Goal: Task Accomplishment & Management: Use online tool/utility

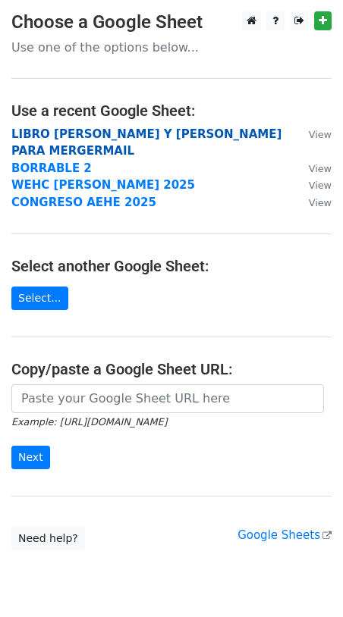
click at [105, 131] on strong "LIBRO YOLANDA Y SUSANA LISTADO PARA MERGERMAIL" at bounding box center [146, 142] width 270 height 31
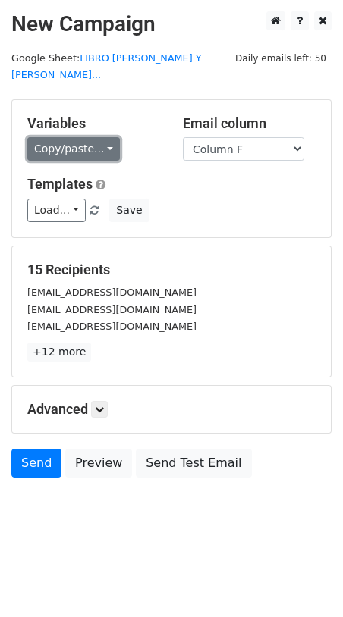
click at [107, 137] on link "Copy/paste..." at bounding box center [73, 149] width 93 height 24
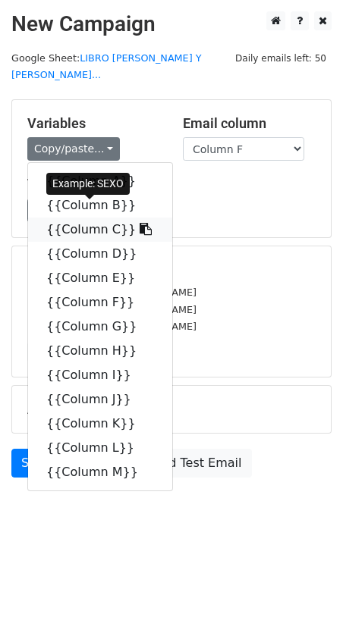
click at [140, 223] on icon at bounding box center [146, 229] width 12 height 12
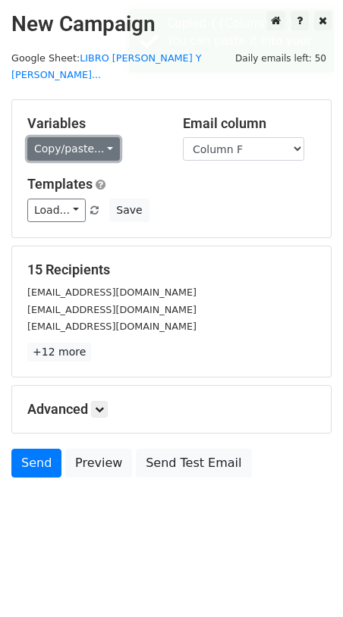
click at [104, 137] on link "Copy/paste..." at bounding box center [73, 149] width 93 height 24
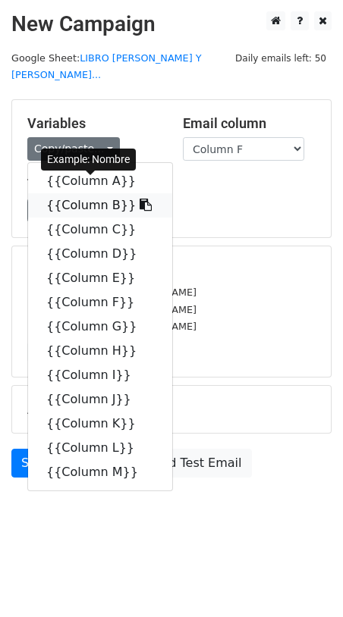
click at [140, 199] on icon at bounding box center [146, 205] width 12 height 12
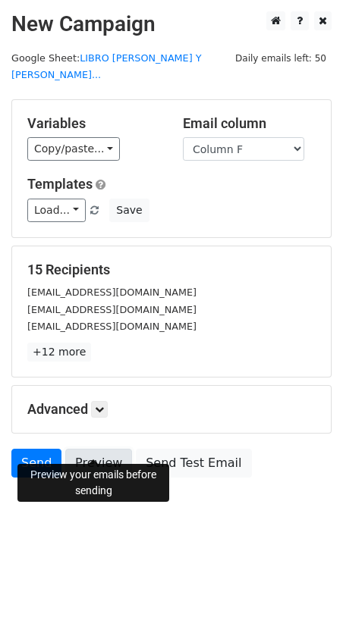
click at [90, 449] on link "Preview" at bounding box center [98, 463] width 67 height 29
click at [92, 449] on link "Preview" at bounding box center [98, 463] width 67 height 29
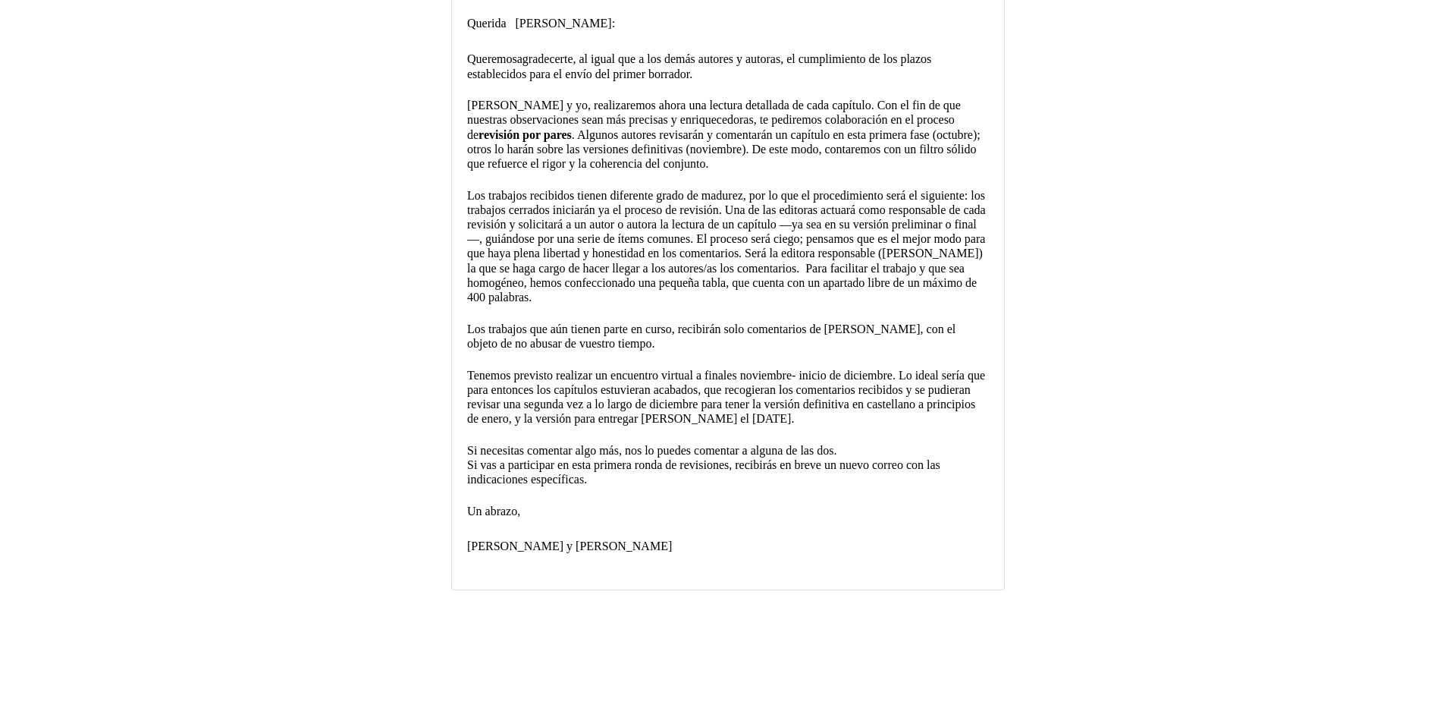
scroll to position [10391, 0]
